Goal: Task Accomplishment & Management: Use online tool/utility

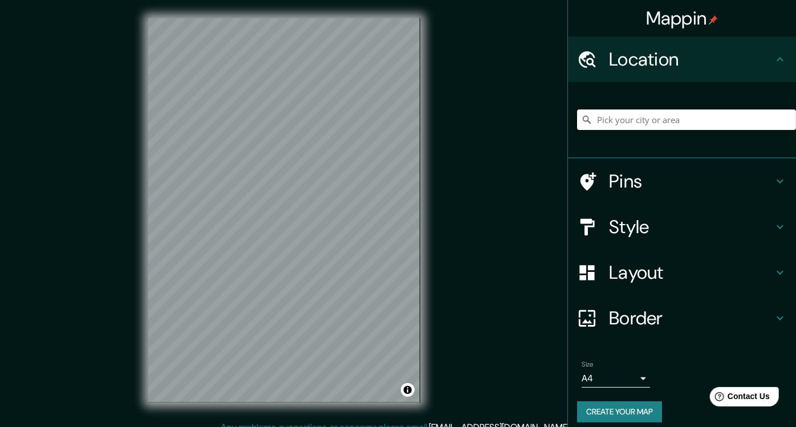
click at [671, 123] on input "Pick your city or area" at bounding box center [686, 119] width 219 height 21
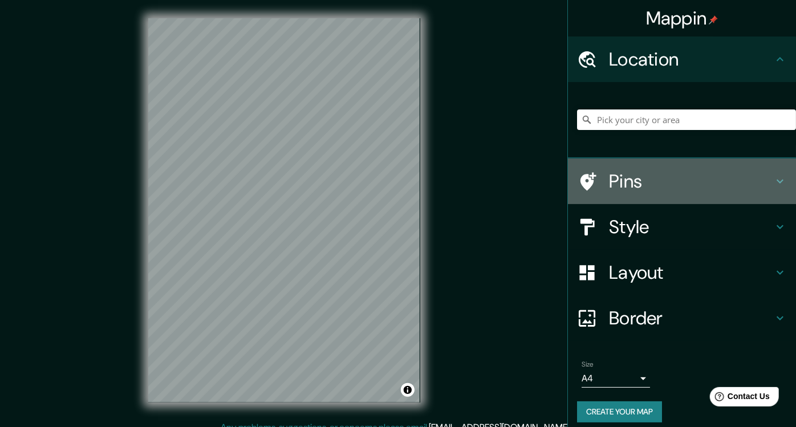
click at [641, 186] on h4 "Pins" at bounding box center [691, 181] width 164 height 23
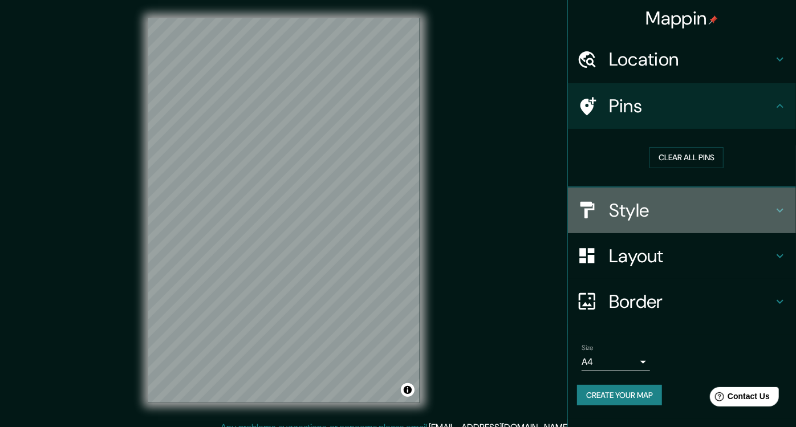
click at [722, 214] on h4 "Style" at bounding box center [691, 210] width 164 height 23
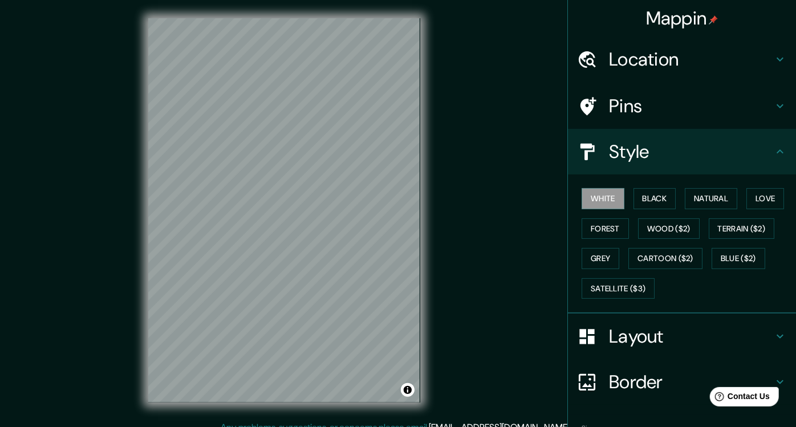
click at [644, 340] on h4 "Layout" at bounding box center [691, 336] width 164 height 23
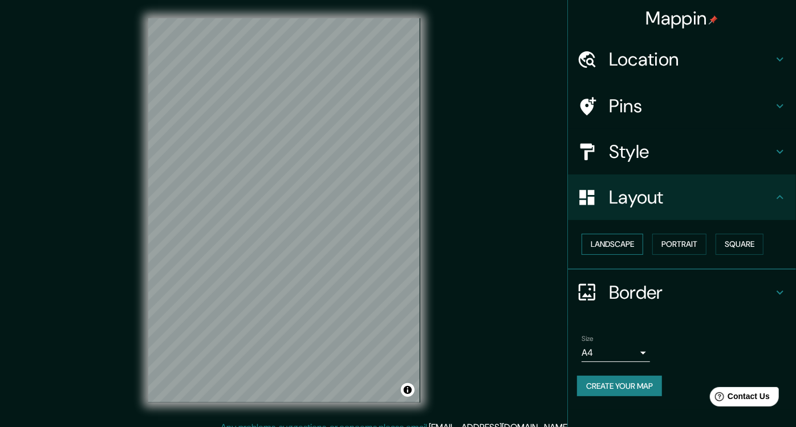
click at [621, 242] on button "Landscape" at bounding box center [612, 244] width 62 height 21
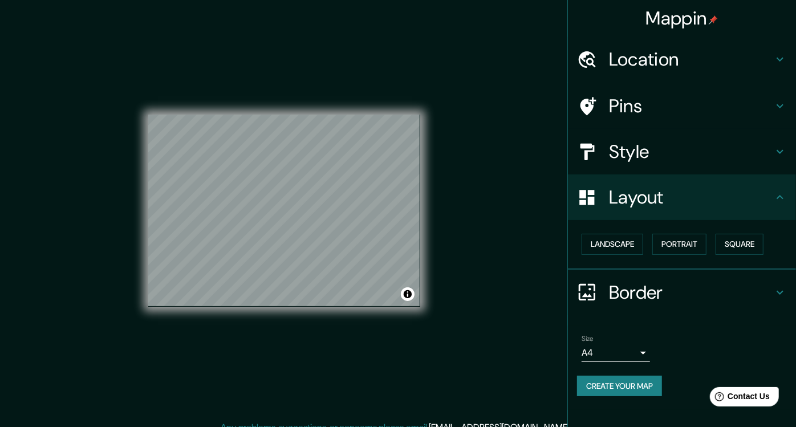
click at [484, 247] on div "Mappin Location Pins Style Layout Landscape Portrait Square Border Choose a bor…" at bounding box center [398, 219] width 796 height 439
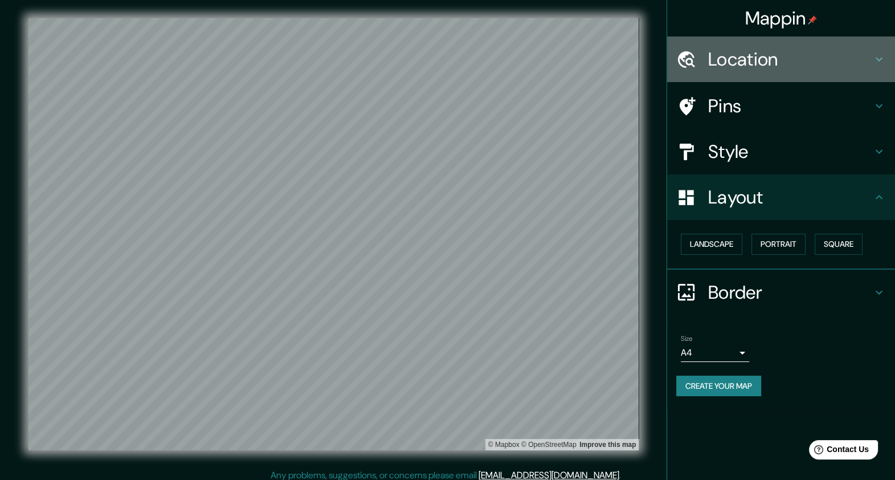
click at [776, 58] on h4 "Location" at bounding box center [790, 59] width 164 height 23
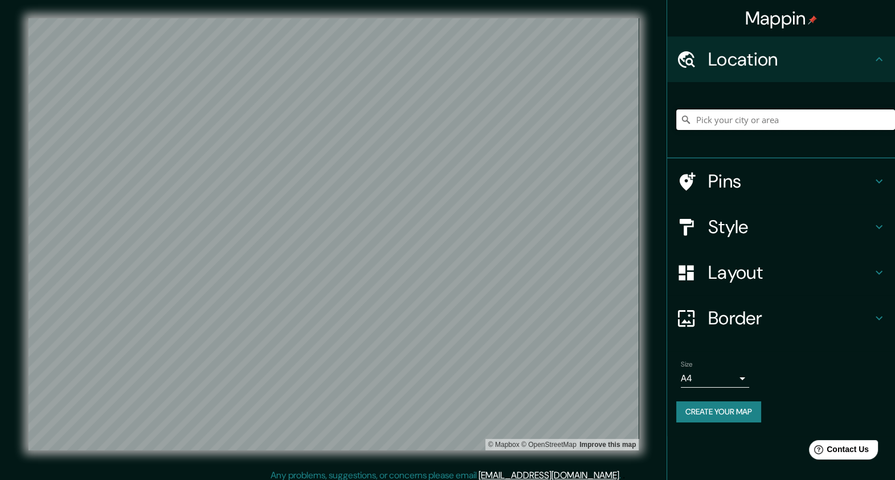
click at [765, 125] on input "Pick your city or area" at bounding box center [786, 119] width 219 height 21
click at [795, 99] on div "[GEOGRAPHIC_DATA], [US_STATE], [GEOGRAPHIC_DATA] [GEOGRAPHIC_DATA] [US_STATE], …" at bounding box center [786, 119] width 219 height 57
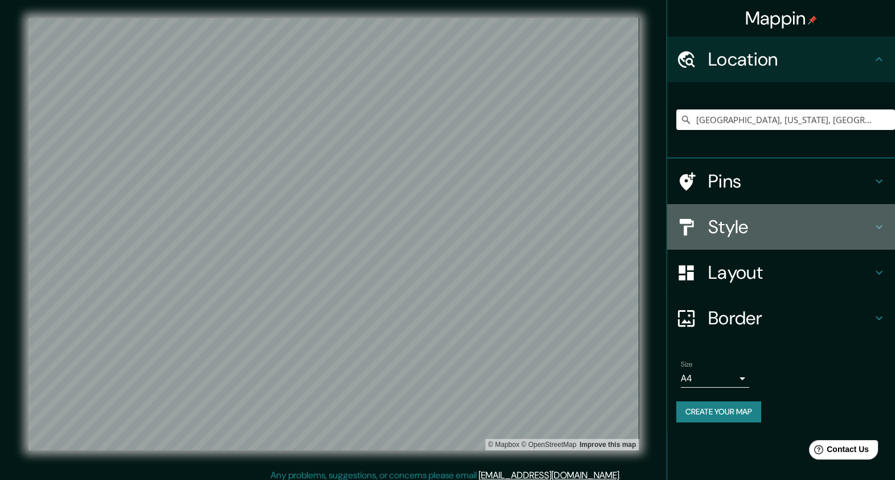
click at [795, 221] on h4 "Style" at bounding box center [790, 226] width 164 height 23
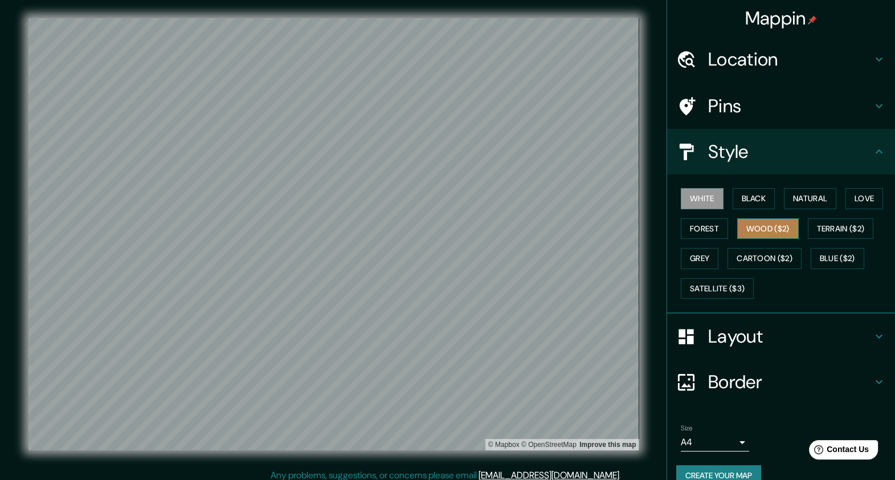
click at [763, 229] on button "Wood ($2)" at bounding box center [769, 228] width 62 height 21
click at [795, 199] on button "Natural" at bounding box center [810, 198] width 52 height 21
click at [415, 426] on div "Mappin Location [GEOGRAPHIC_DATA], [US_STATE], [GEOGRAPHIC_DATA] [GEOGRAPHIC_DA…" at bounding box center [447, 243] width 895 height 487
click at [332, 426] on div "© Mapbox © OpenStreetMap Improve this map" at bounding box center [334, 234] width 842 height 469
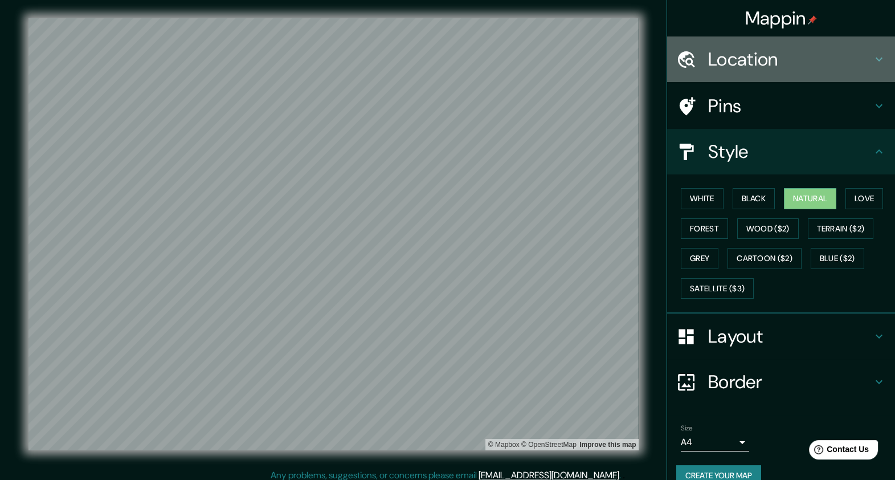
click at [795, 58] on h4 "Location" at bounding box center [790, 59] width 164 height 23
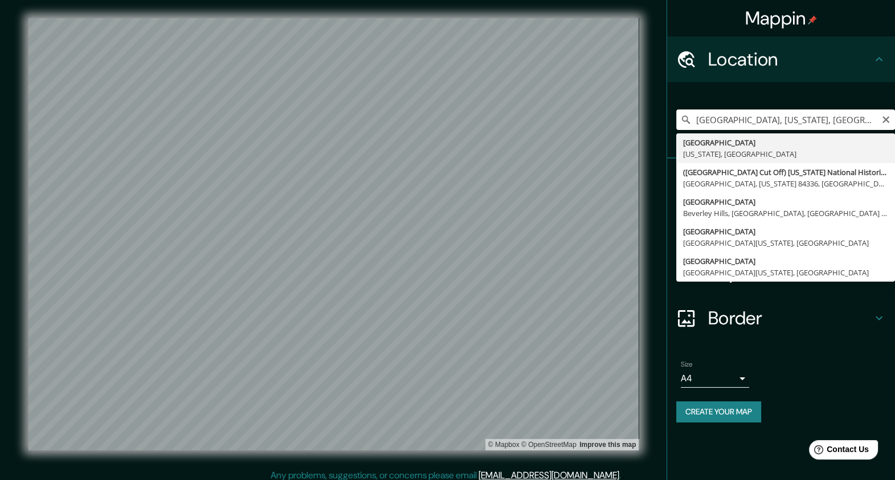
drag, startPoint x: 828, startPoint y: 117, endPoint x: 838, endPoint y: 120, distance: 10.8
click at [795, 117] on input "[GEOGRAPHIC_DATA], [US_STATE], [GEOGRAPHIC_DATA]" at bounding box center [786, 119] width 219 height 21
click at [795, 120] on input "[GEOGRAPHIC_DATA], [US_STATE], [GEOGRAPHIC_DATA]" at bounding box center [786, 119] width 219 height 21
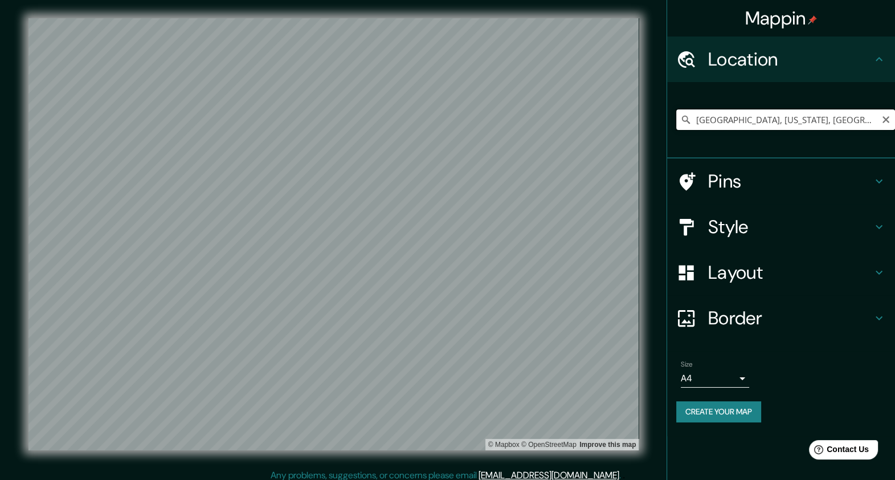
drag, startPoint x: 696, startPoint y: 118, endPoint x: 712, endPoint y: 125, distance: 17.6
click at [697, 118] on input "[GEOGRAPHIC_DATA], [US_STATE], [GEOGRAPHIC_DATA]" at bounding box center [786, 119] width 219 height 21
click at [702, 119] on input "[GEOGRAPHIC_DATA], [US_STATE], [GEOGRAPHIC_DATA]" at bounding box center [786, 119] width 219 height 21
click at [698, 120] on input "[GEOGRAPHIC_DATA], [US_STATE], [GEOGRAPHIC_DATA]" at bounding box center [786, 119] width 219 height 21
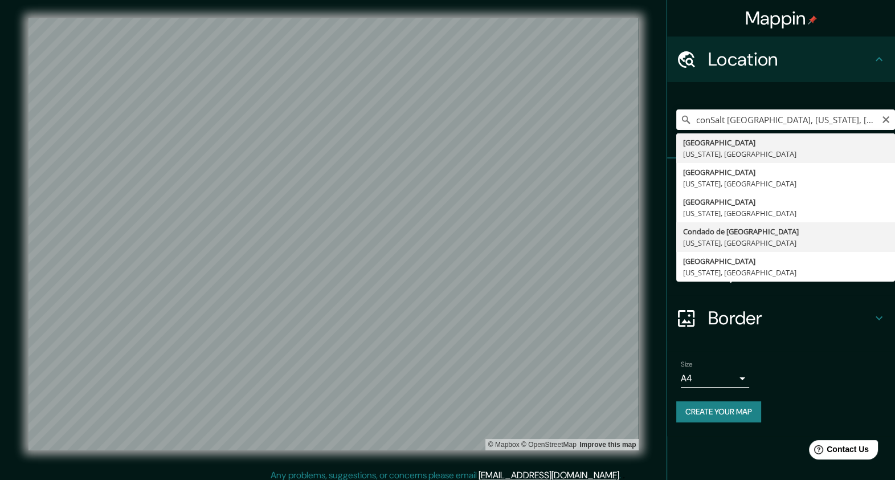
type input "[GEOGRAPHIC_DATA], [US_STATE], [GEOGRAPHIC_DATA]"
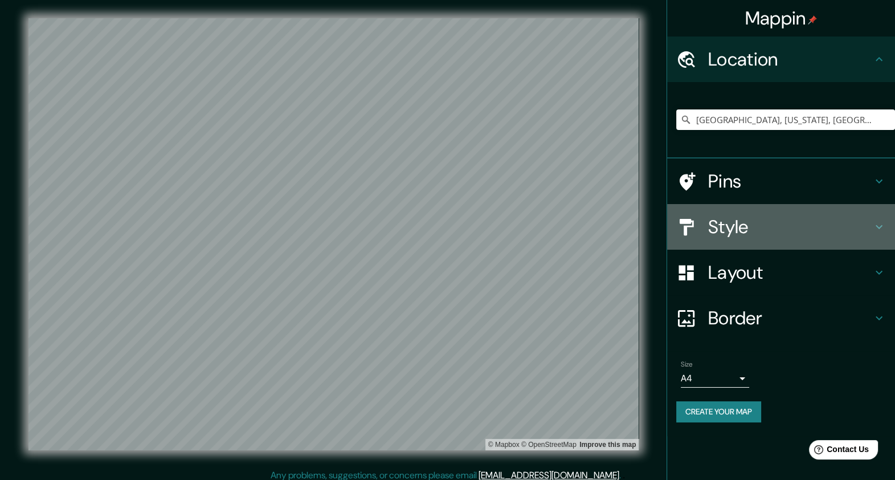
click at [795, 230] on h4 "Style" at bounding box center [790, 226] width 164 height 23
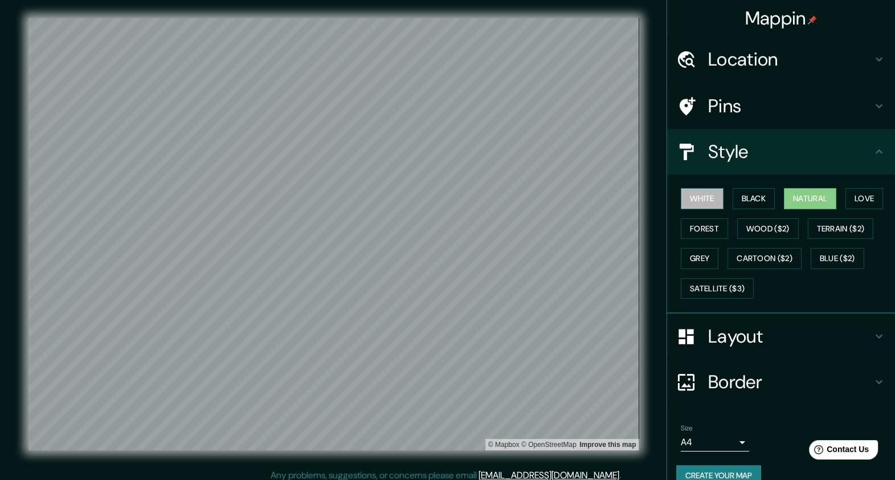
click at [693, 198] on button "White" at bounding box center [702, 198] width 43 height 21
click at [795, 201] on button "Natural" at bounding box center [810, 198] width 52 height 21
click at [755, 202] on button "Black" at bounding box center [754, 198] width 43 height 21
click at [699, 198] on button "White" at bounding box center [702, 198] width 43 height 21
click at [795, 195] on button "Natural" at bounding box center [810, 198] width 52 height 21
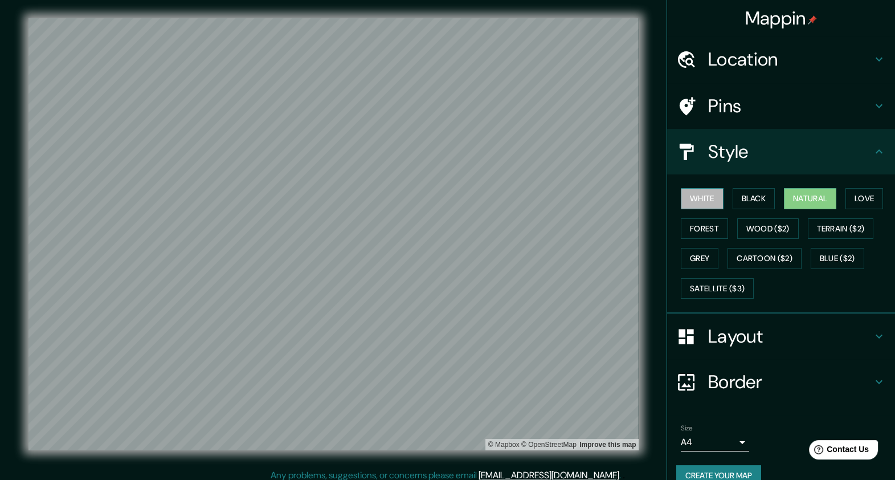
click at [691, 194] on button "White" at bounding box center [702, 198] width 43 height 21
click at [744, 199] on button "Black" at bounding box center [754, 198] width 43 height 21
click at [693, 197] on button "White" at bounding box center [702, 198] width 43 height 21
click at [795, 197] on button "Natural" at bounding box center [810, 198] width 52 height 21
click at [699, 198] on button "White" at bounding box center [702, 198] width 43 height 21
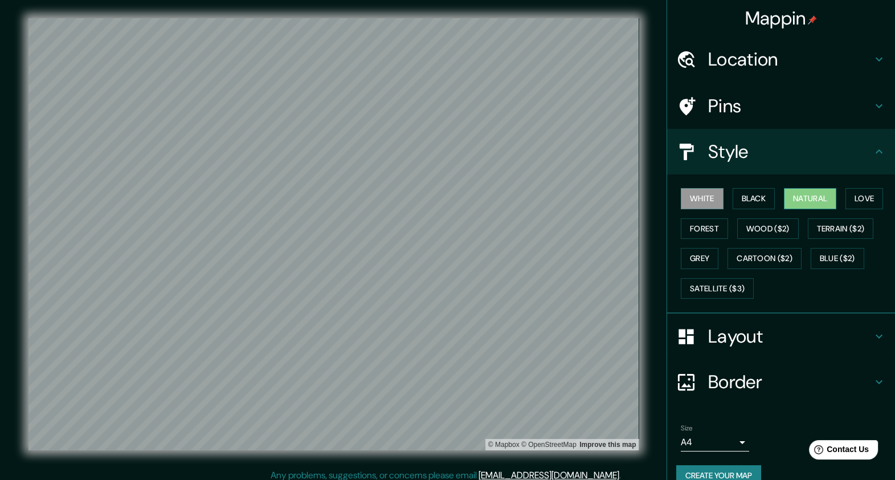
click at [795, 195] on button "Natural" at bounding box center [810, 198] width 52 height 21
